Goal: Information Seeking & Learning: Understand process/instructions

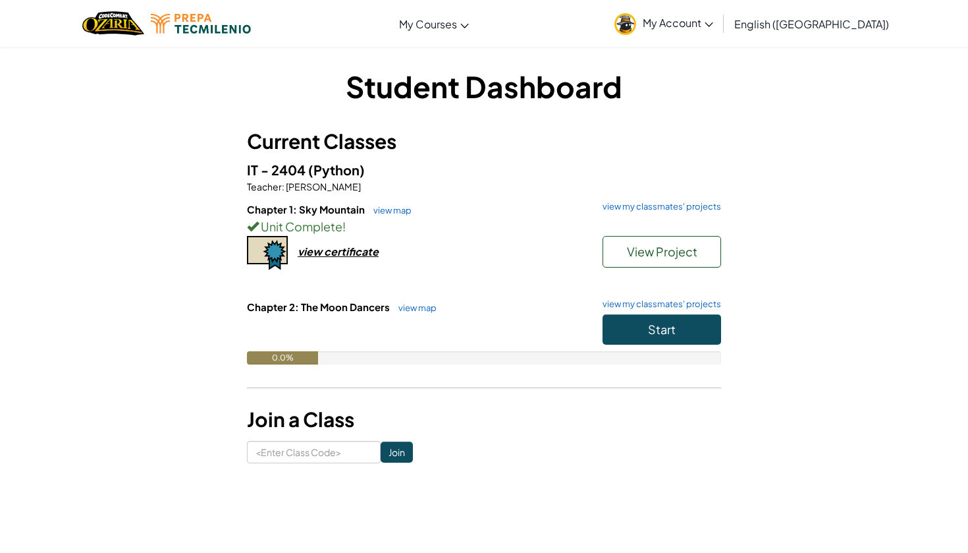
click at [650, 258] on span "View Project" at bounding box center [662, 251] width 70 height 15
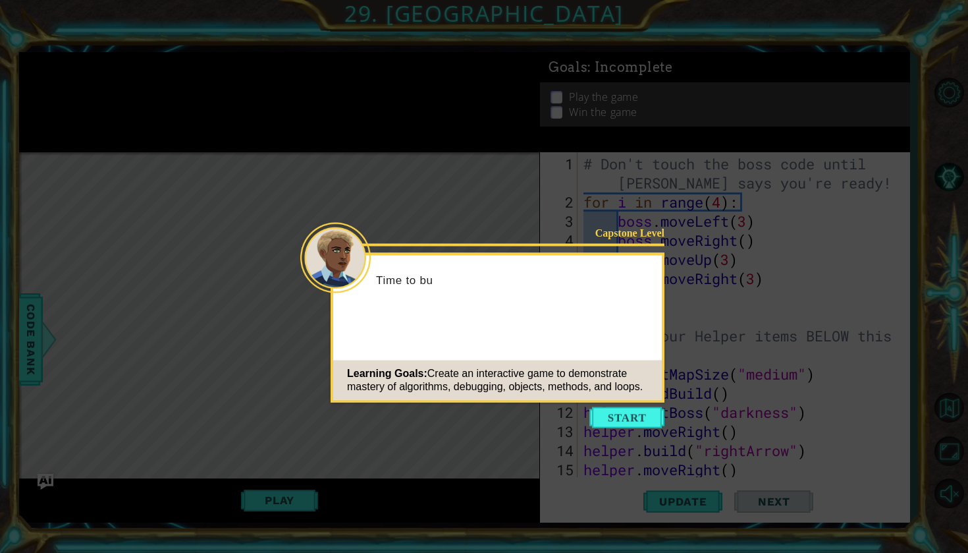
scroll to position [420, 0]
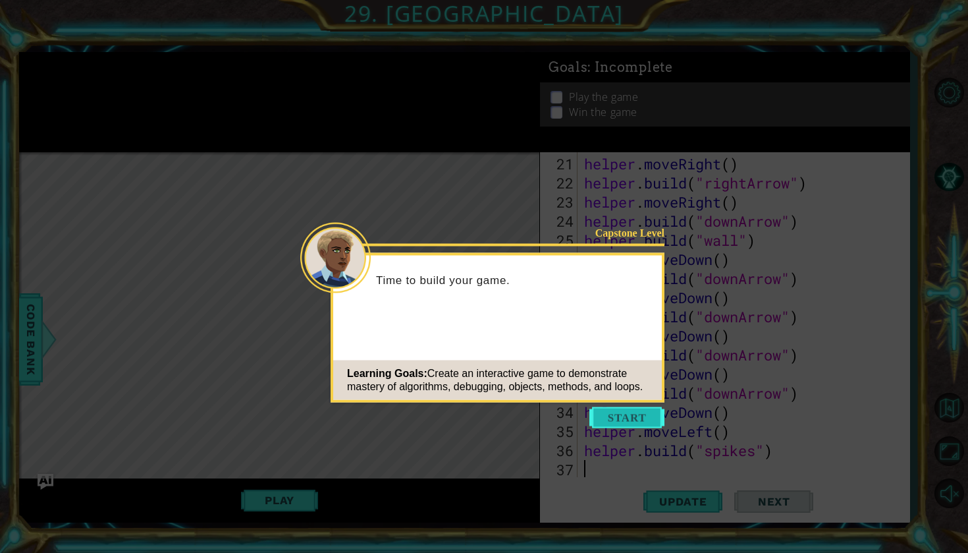
click at [622, 418] on button "Start" at bounding box center [626, 417] width 75 height 21
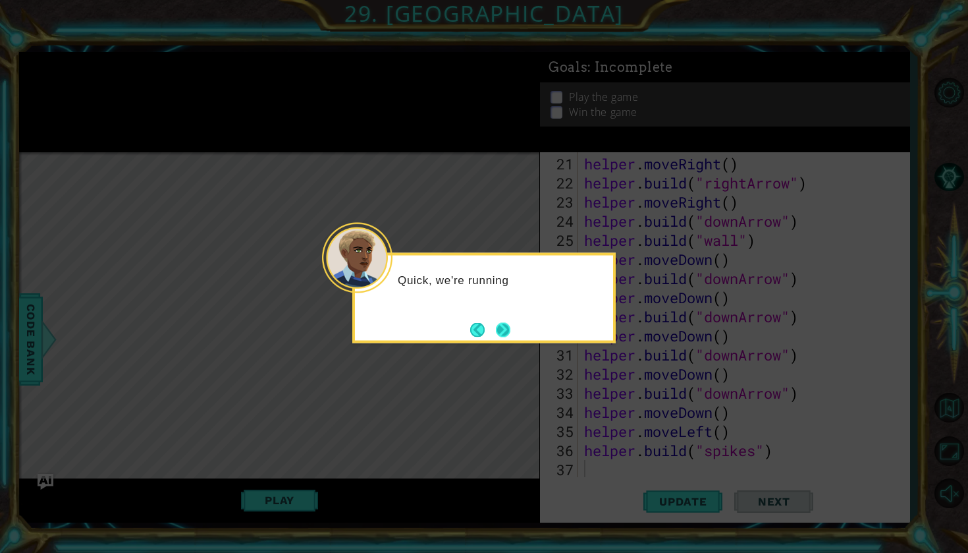
click at [509, 329] on button "Next" at bounding box center [503, 329] width 14 height 14
click at [508, 329] on button "Next" at bounding box center [503, 329] width 14 height 14
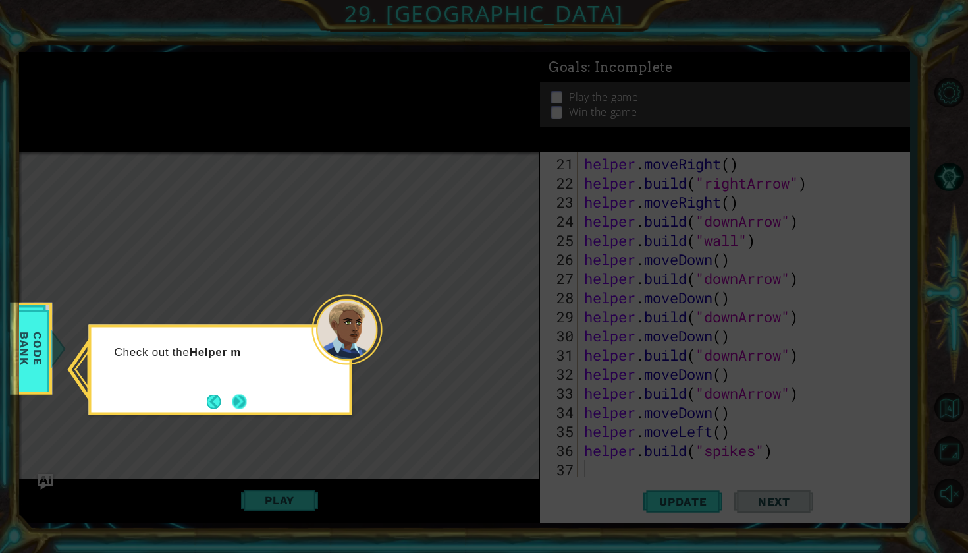
click at [239, 406] on button "Next" at bounding box center [239, 401] width 14 height 14
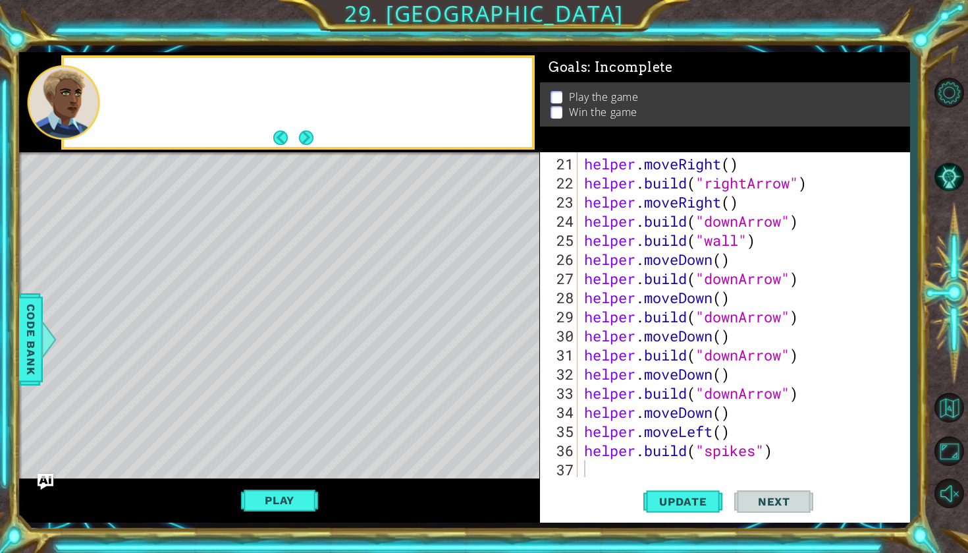
click at [239, 406] on div "Level Map" at bounding box center [323, 346] width 609 height 388
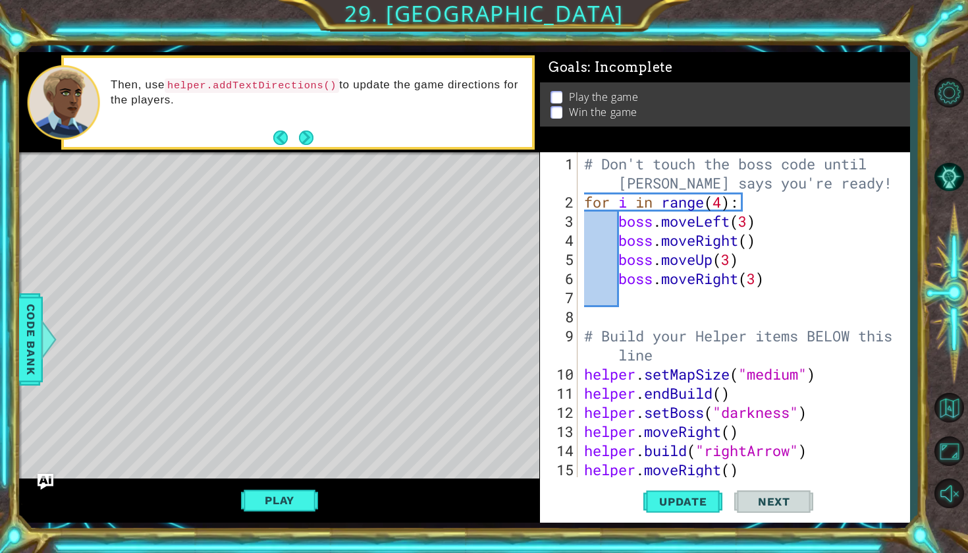
scroll to position [0, 0]
click at [695, 303] on div "# Don't touch the boss code until [PERSON_NAME] says you're ready! for i in ran…" at bounding box center [747, 345] width 331 height 382
click at [731, 295] on div "# Don't touch the boss code until [PERSON_NAME] says you're ready! for i in ran…" at bounding box center [747, 345] width 331 height 382
click at [715, 323] on div "# Don't touch the boss code until [PERSON_NAME] says you're ready! for i in ran…" at bounding box center [747, 345] width 331 height 382
click at [715, 321] on div "# Don't touch the boss code until [PERSON_NAME] says you're ready! for i in ran…" at bounding box center [747, 345] width 331 height 382
